Goal: Book appointment/travel/reservation

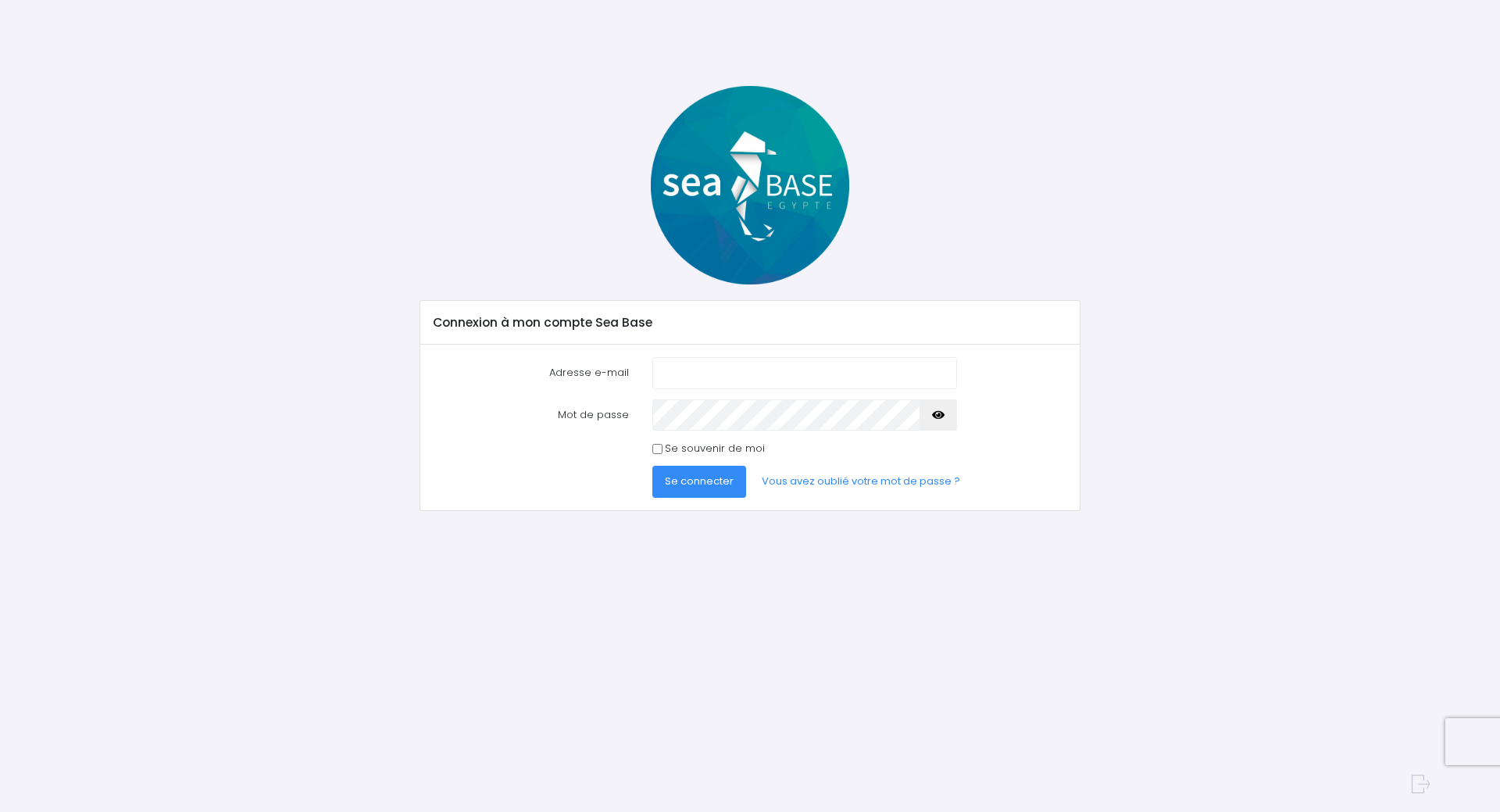
click at [733, 365] on input "Adresse e-mail" at bounding box center [804, 373] width 305 height 32
type input "[EMAIL_ADDRESS][PERSON_NAME][DOMAIN_NAME]"
click at [508, 418] on div "Mot de passe" at bounding box center [750, 415] width 657 height 32
click at [936, 415] on icon "button" at bounding box center [938, 415] width 12 height 0
click at [693, 481] on span "Se connecter" at bounding box center [700, 480] width 69 height 14
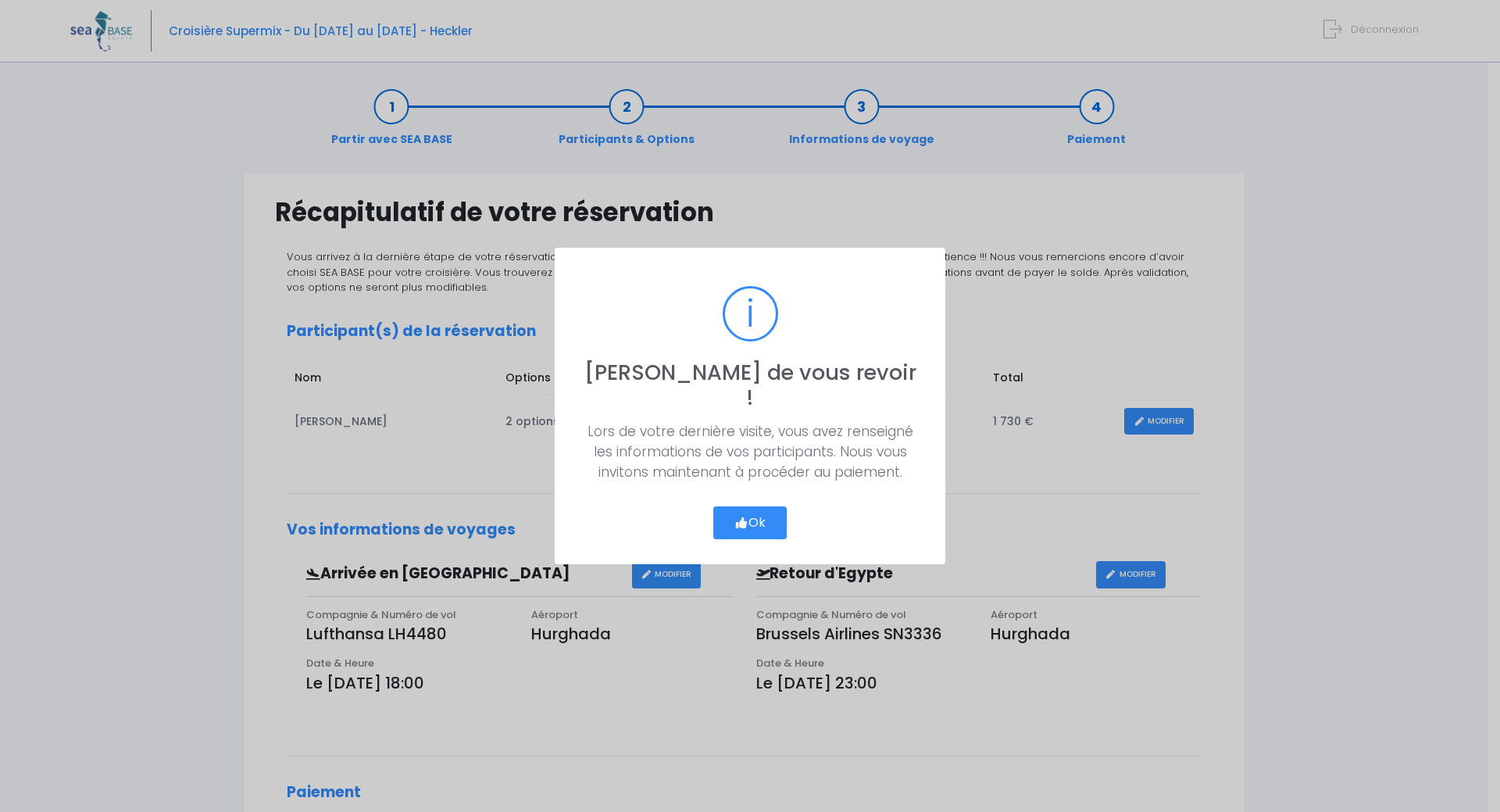
click at [758, 514] on button "Ok" at bounding box center [750, 523] width 73 height 33
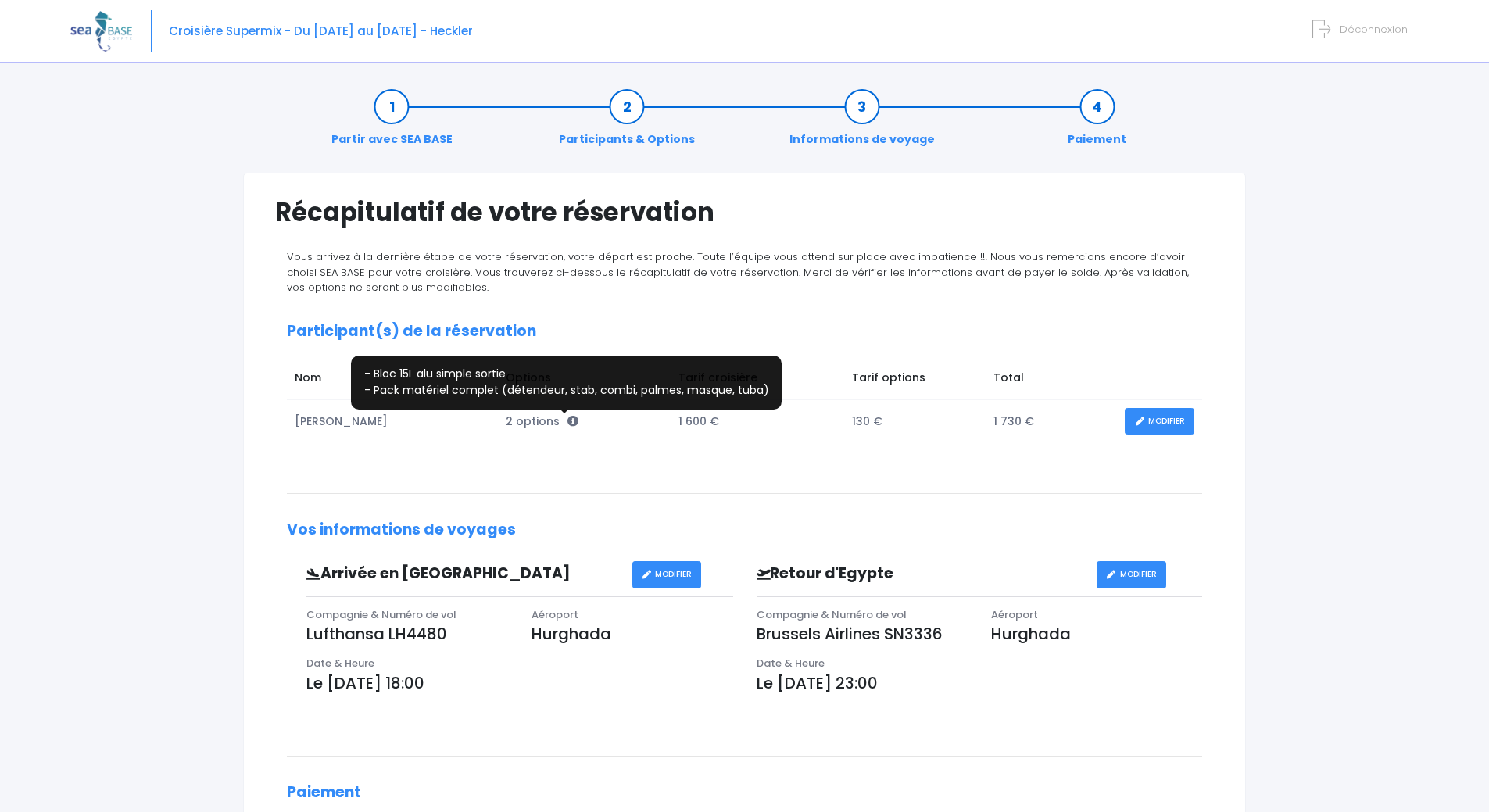
click at [567, 419] on icon at bounding box center [572, 421] width 11 height 11
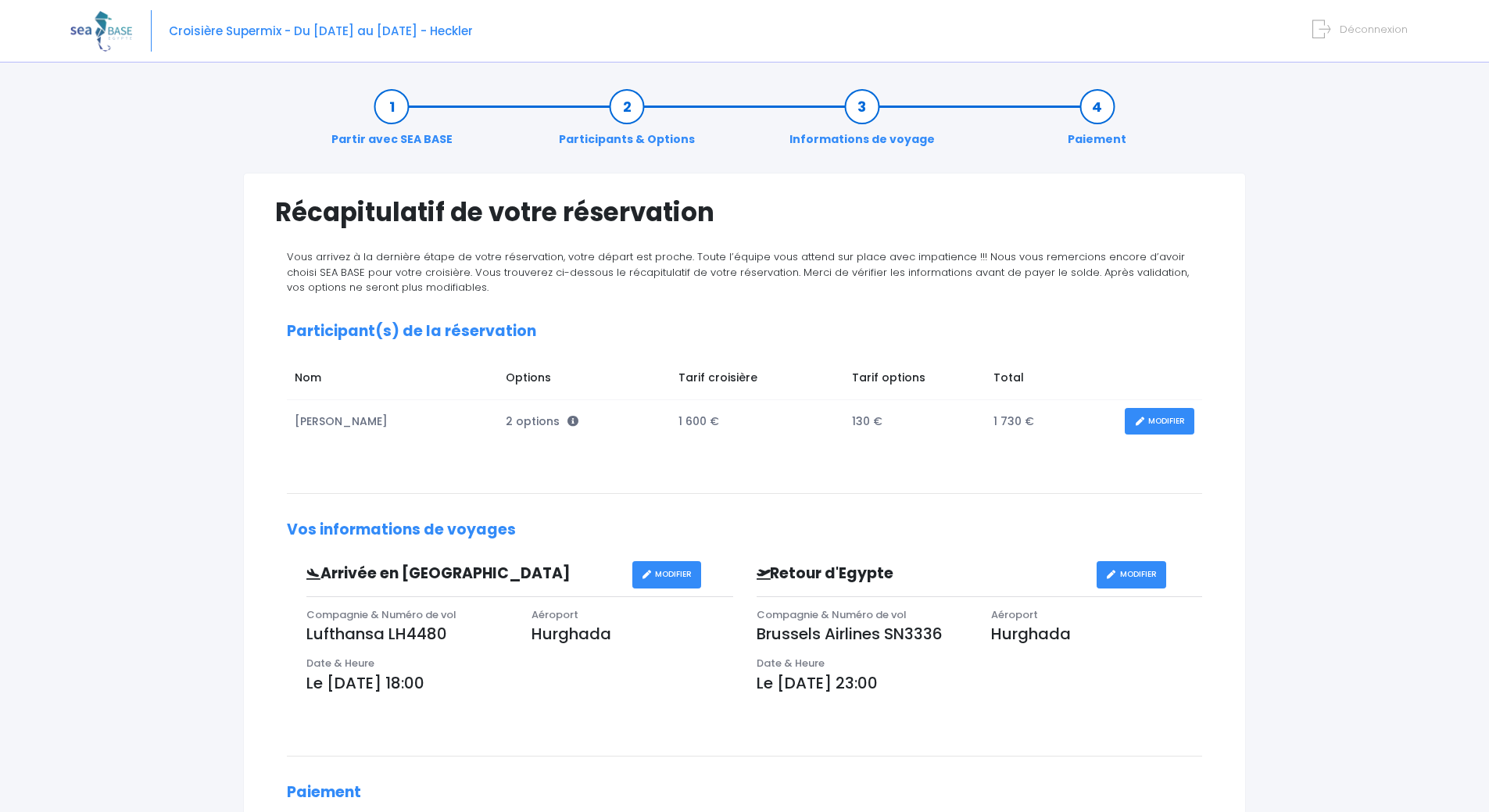
click at [632, 128] on link "Participants & Options" at bounding box center [627, 122] width 152 height 49
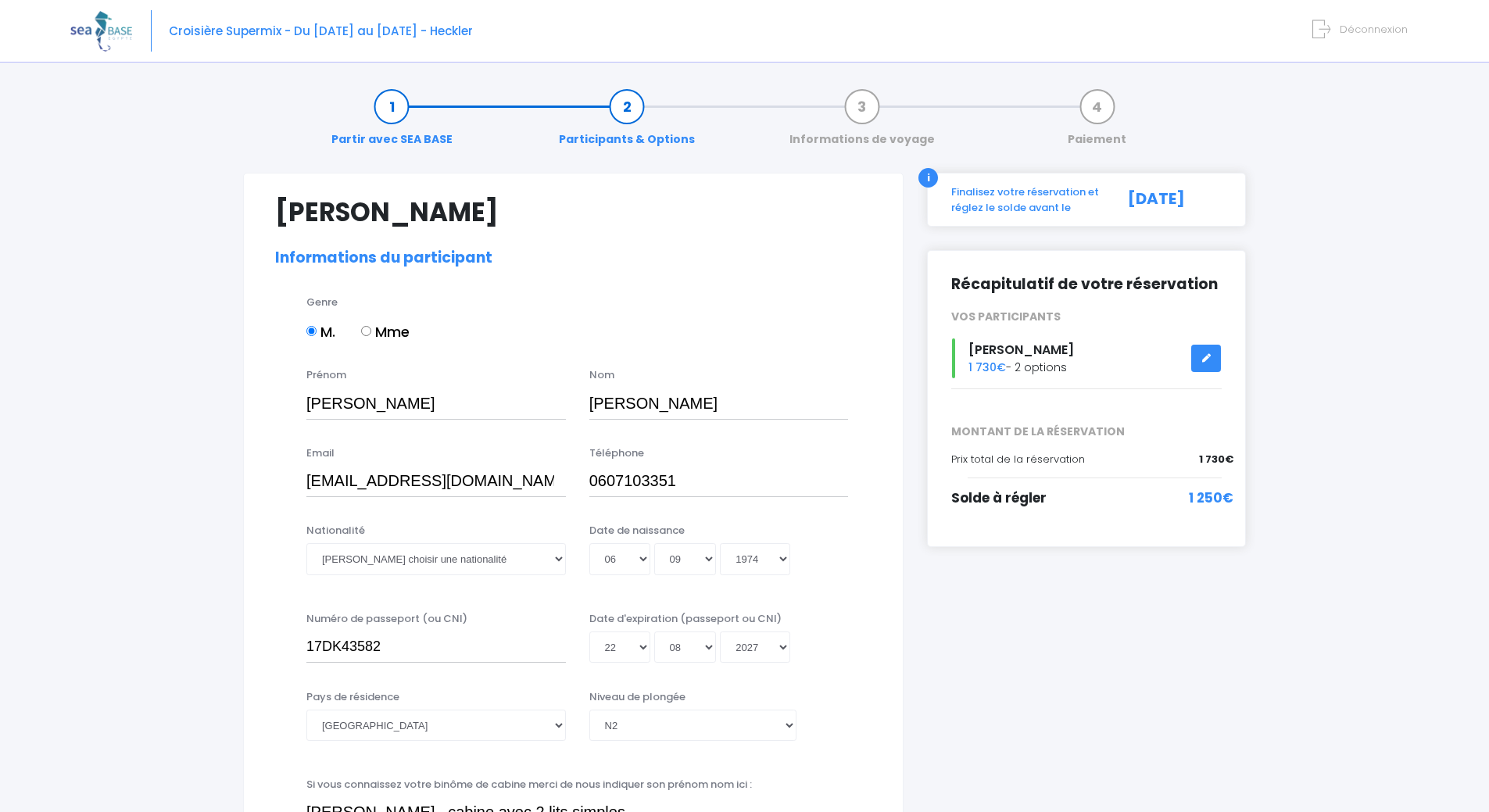
select select "N2"
select select "40/41"
select select "ML"
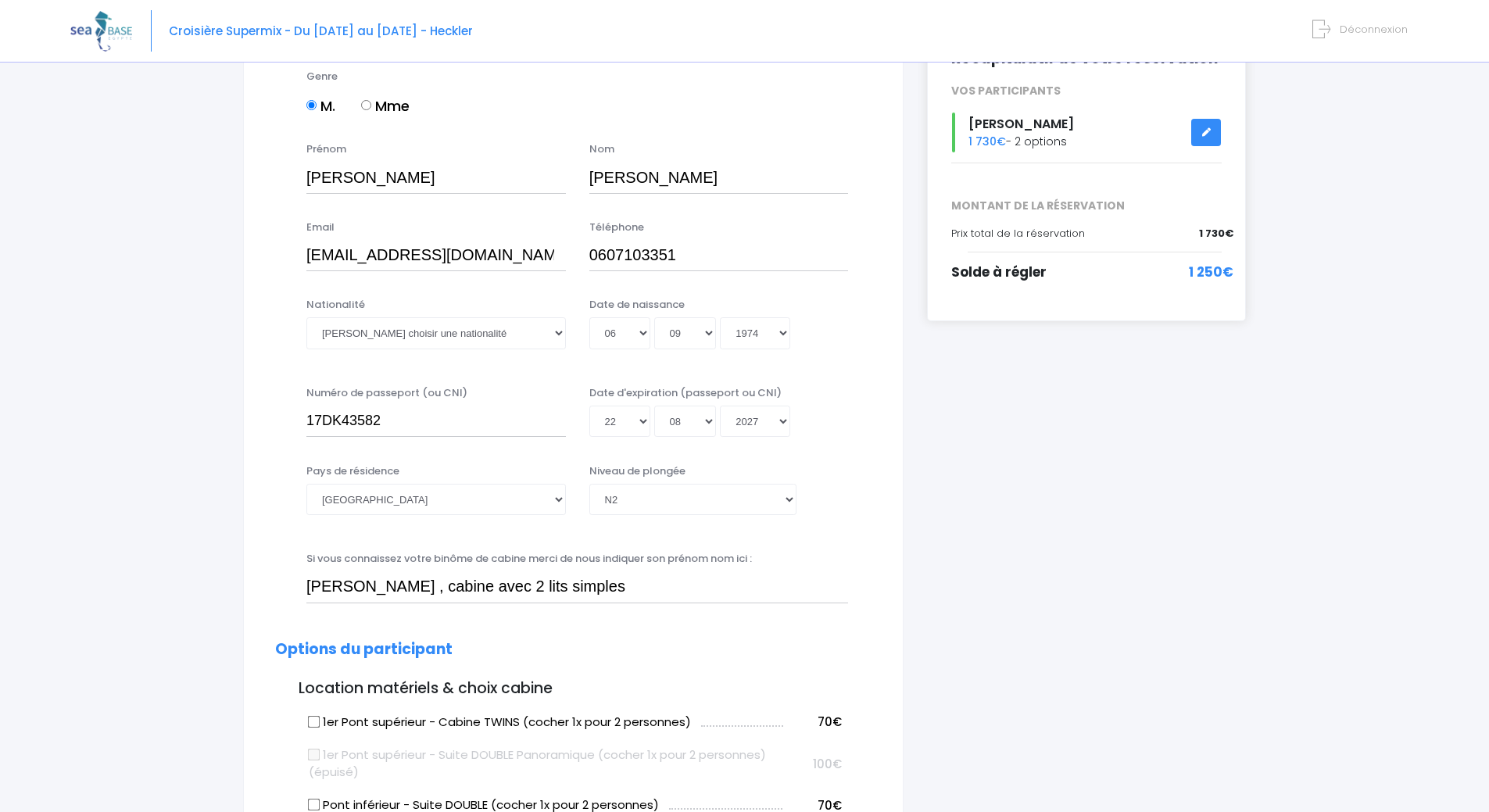
scroll to position [234, 0]
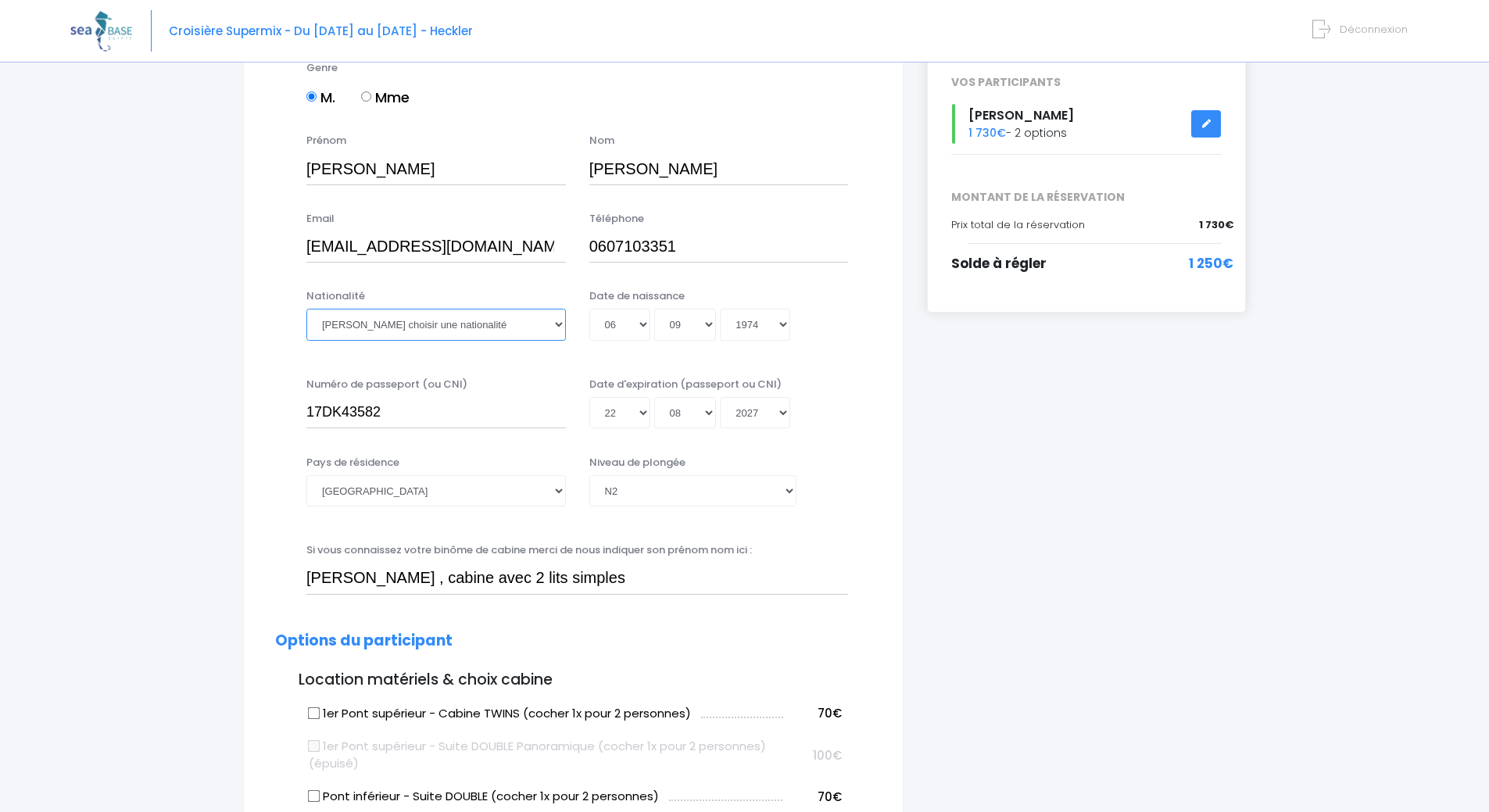
click at [556, 324] on select "Veuillez choisir une nationalité Afghane Albanaise Algerienne Allemande America…" at bounding box center [436, 324] width 260 height 32
select select "Française"
click at [307, 308] on select "Veuillez choisir une nationalité Afghane Albanaise Algerienne Allemande America…" at bounding box center [436, 324] width 260 height 32
click at [270, 523] on div "Pays de résidence Afghanistan Afrique du Sud Albanie Algérie Allemagne Andorre …" at bounding box center [573, 490] width 620 height 72
click at [786, 491] on select "Veuillez choisir un niveau de plongée Non plongeur Junior OW diver Adventure OW…" at bounding box center [692, 490] width 207 height 32
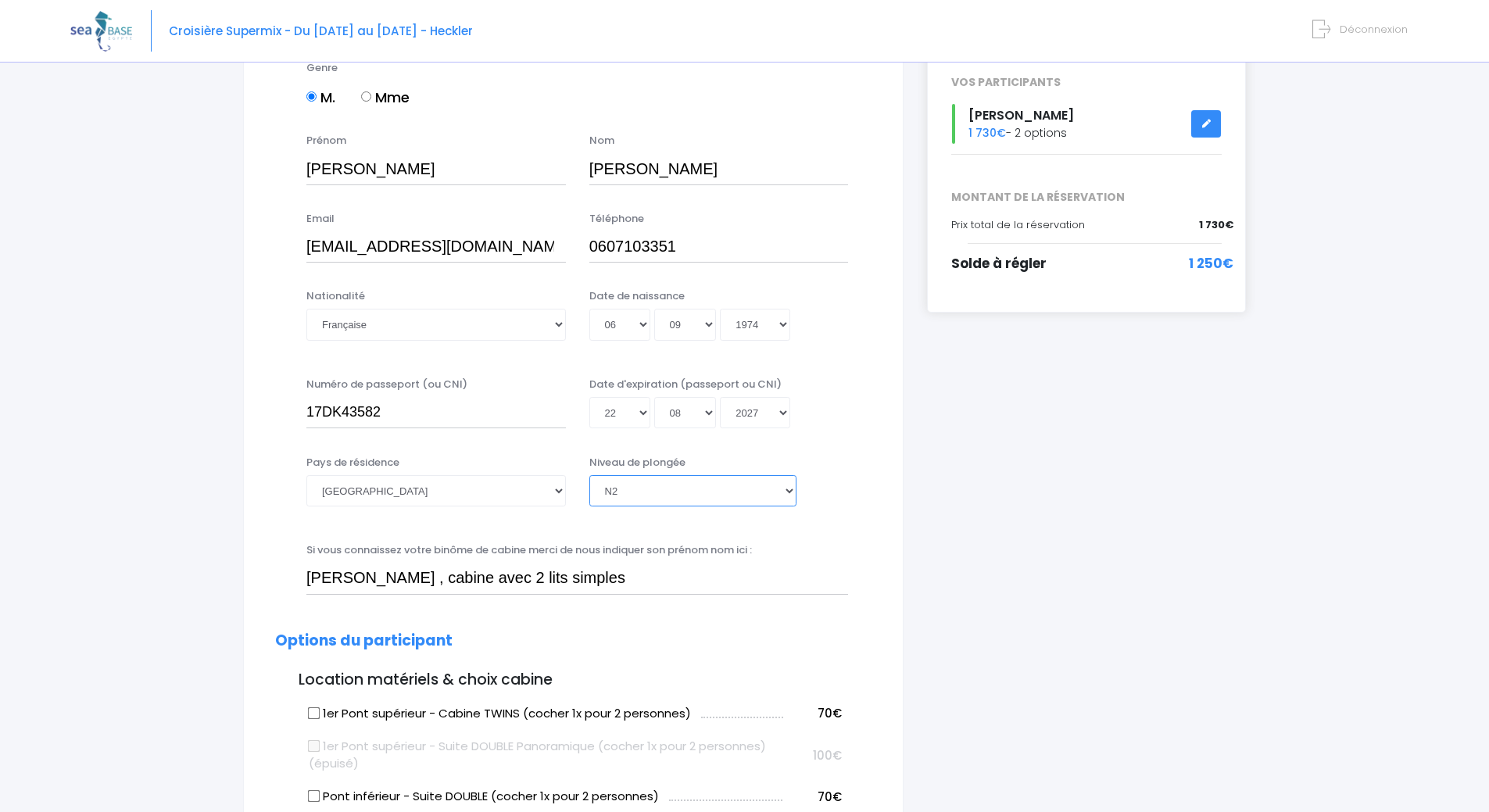
select select "N3"
click at [589, 475] on select "Veuillez choisir un niveau de plongée Non plongeur Junior OW diver Adventure OW…" at bounding box center [692, 490] width 207 height 32
click at [829, 550] on div "Si vous connaissez votre binôme de cabine merci de nous indiquer son prénom nom…" at bounding box center [578, 568] width 565 height 52
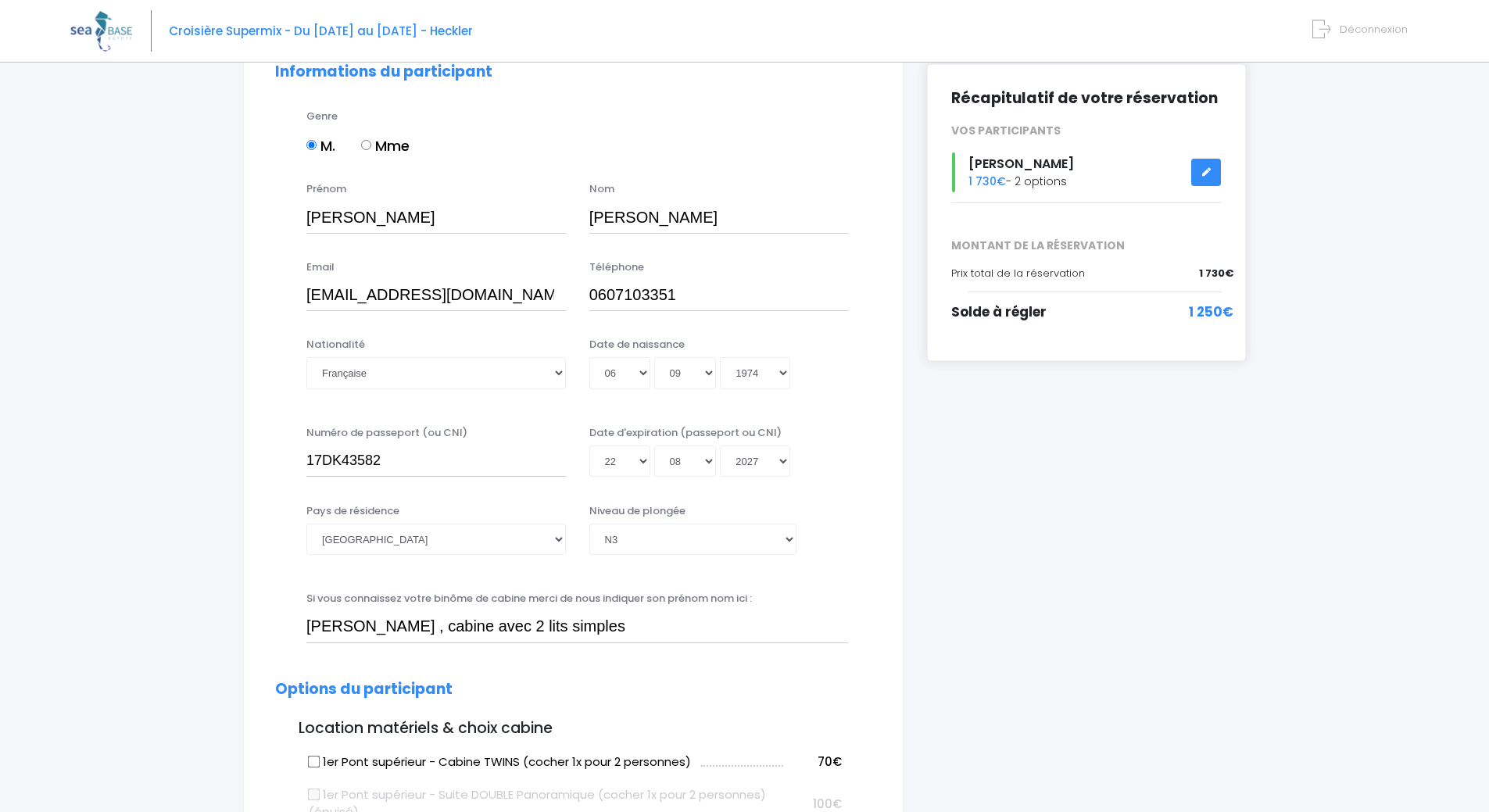
scroll to position [0, 0]
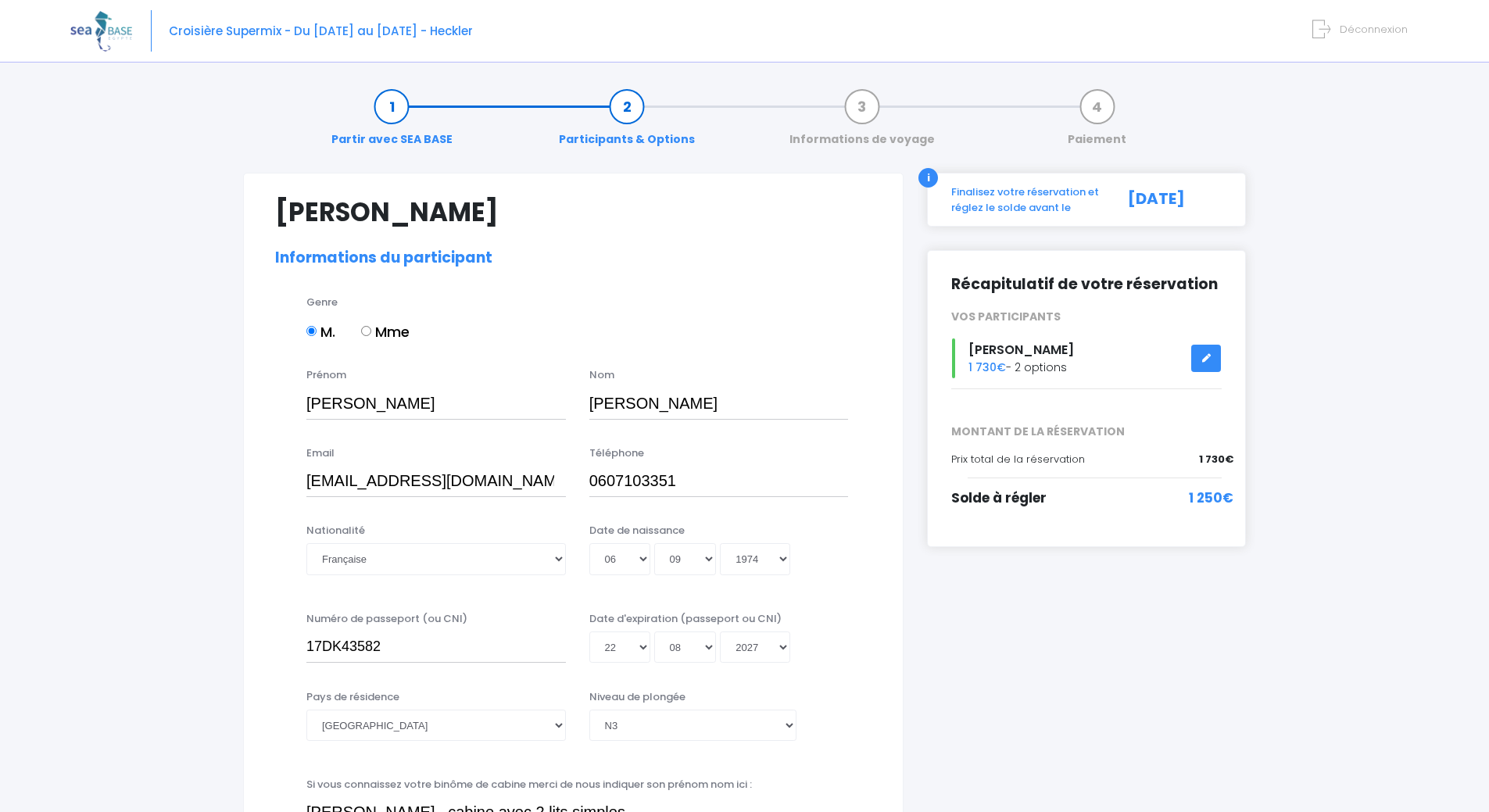
click at [1363, 28] on span "Déconnexion" at bounding box center [1374, 29] width 68 height 14
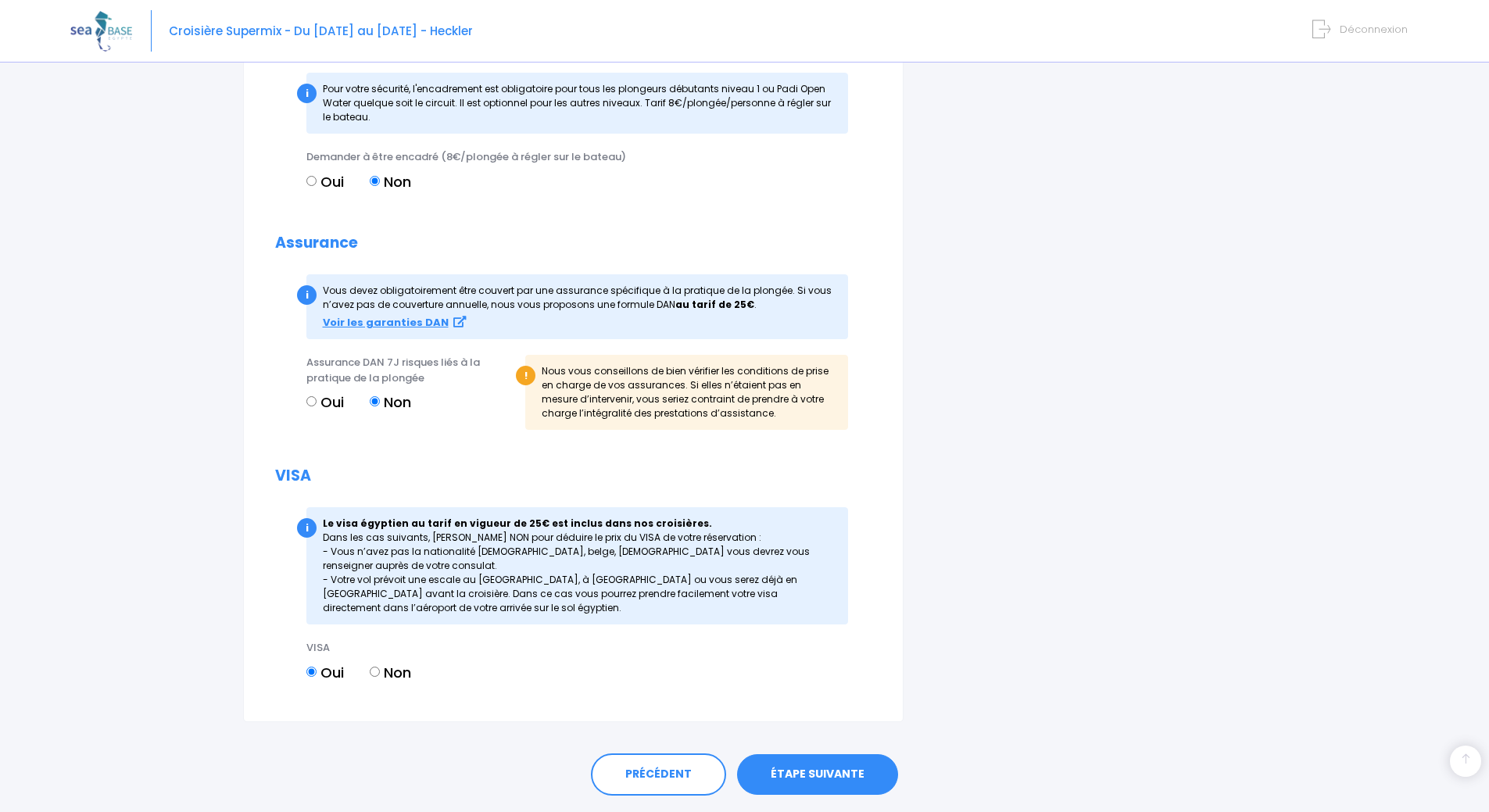
scroll to position [1685, 0]
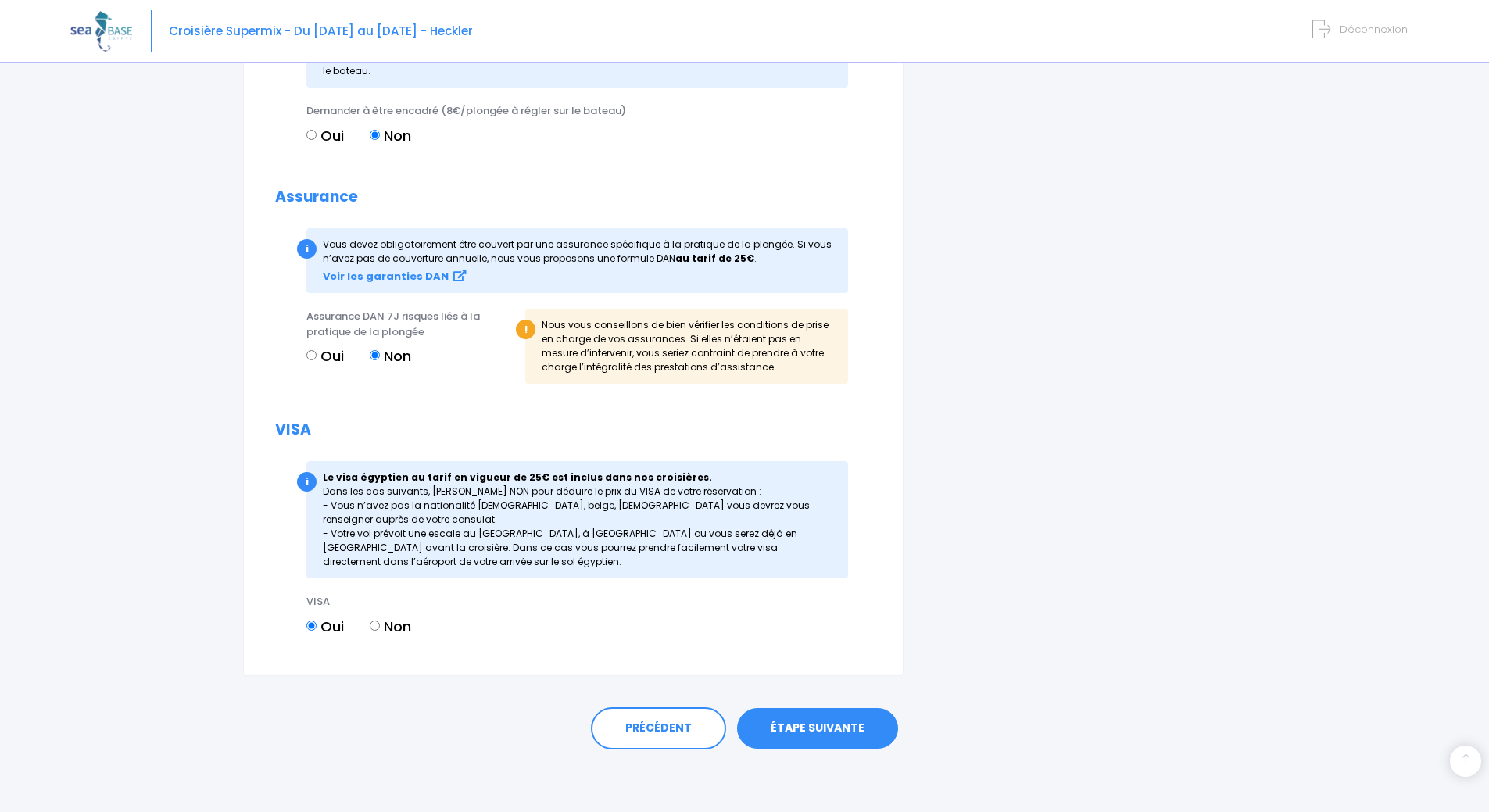
click at [814, 729] on link "ÉTAPE SUIVANTE" at bounding box center [818, 728] width 161 height 40
